Goal: Navigation & Orientation: Find specific page/section

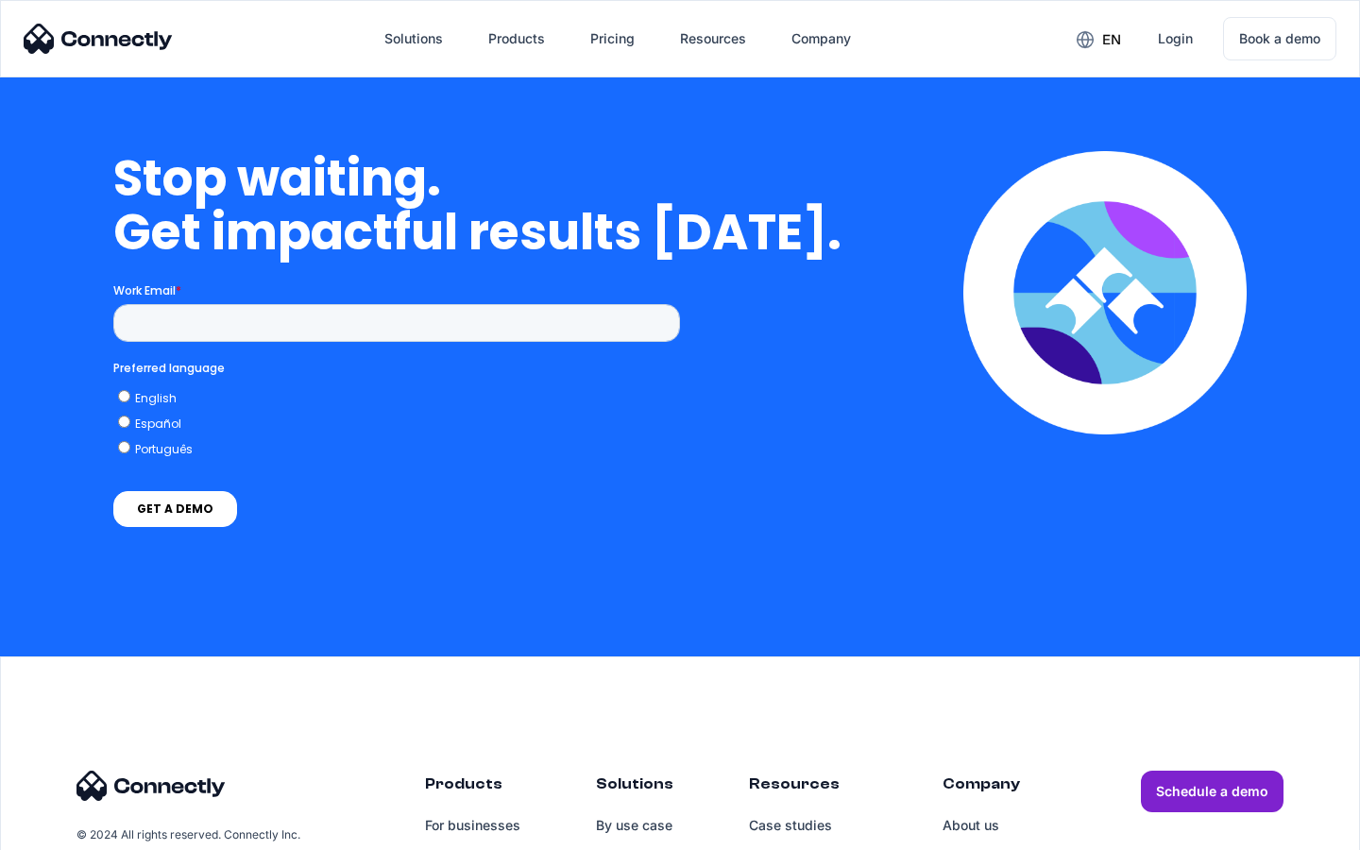
scroll to position [4151, 0]
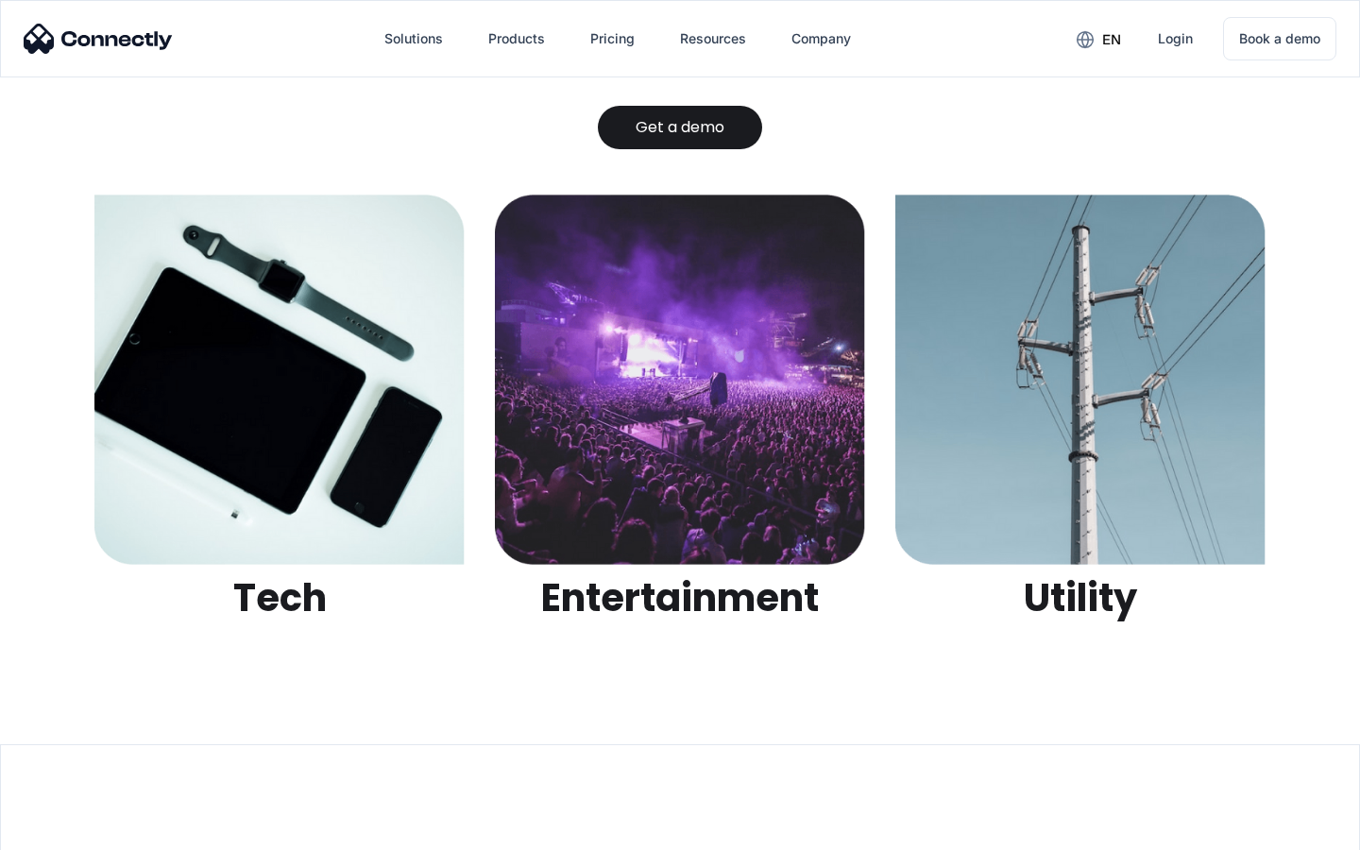
scroll to position [5961, 0]
